Goal: Task Accomplishment & Management: Manage account settings

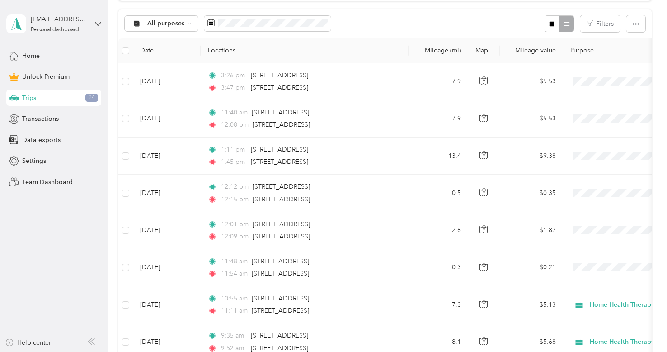
scroll to position [174, 0]
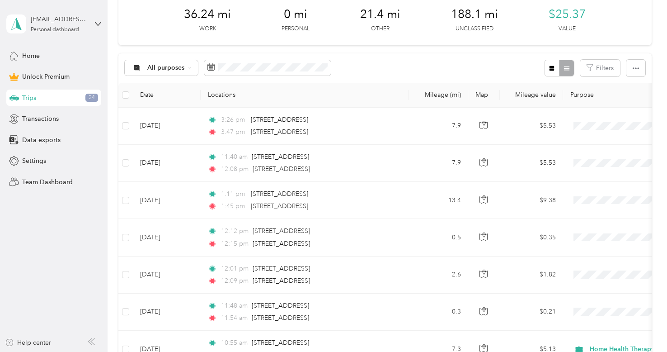
scroll to position [129, 0]
click at [272, 72] on span at bounding box center [267, 67] width 127 height 15
click at [278, 81] on div "All purposes Filters" at bounding box center [384, 67] width 533 height 29
click at [283, 72] on span at bounding box center [267, 67] width 127 height 15
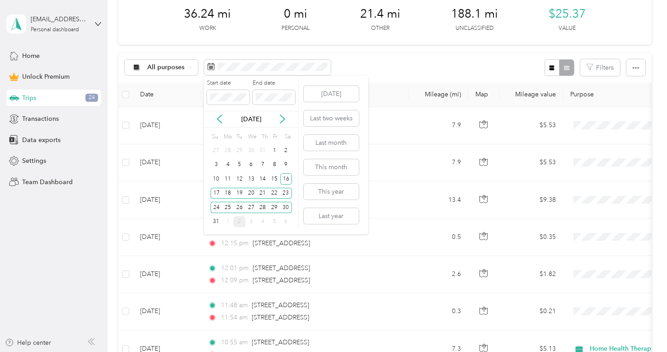
click at [281, 124] on div "Aug 2025" at bounding box center [251, 119] width 94 height 17
click at [281, 121] on icon at bounding box center [282, 118] width 9 height 9
click at [231, 148] on div "1" at bounding box center [228, 150] width 12 height 11
click at [229, 149] on div "1" at bounding box center [228, 150] width 12 height 11
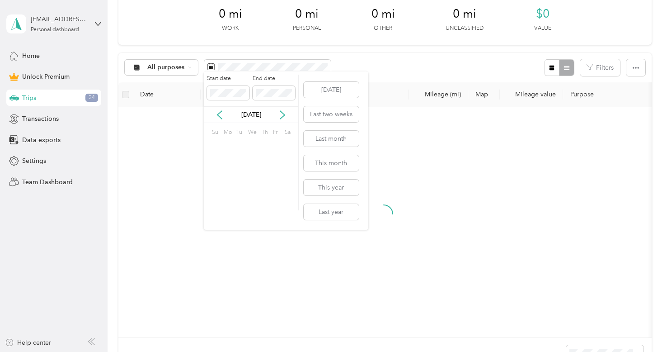
scroll to position [122, 0]
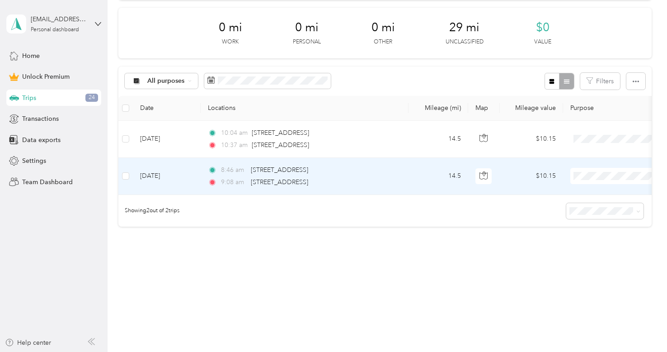
click at [189, 178] on td "Sep 1, 2025" at bounding box center [167, 176] width 68 height 37
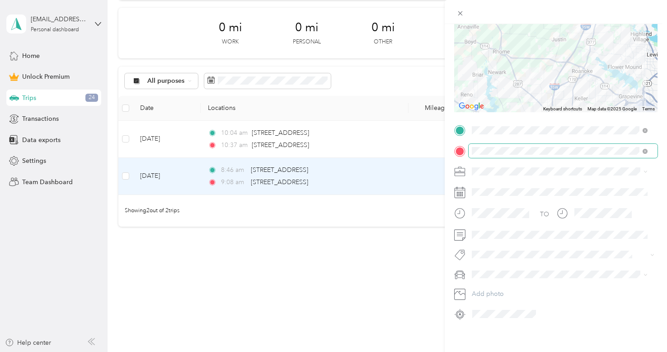
scroll to position [94, 0]
click at [479, 286] on span "Nissan Rogue" at bounding box center [494, 286] width 39 height 8
click at [495, 221] on ol "Work Personal Home Health Therapy Other Charity Medical Moving Commute" at bounding box center [560, 236] width 182 height 127
click at [506, 212] on li "Home Health Therapy" at bounding box center [560, 214] width 182 height 16
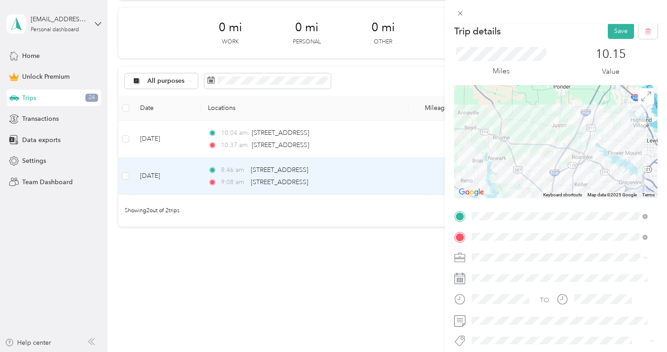
scroll to position [7, 0]
click at [618, 33] on button "Save" at bounding box center [621, 32] width 26 height 16
